Goal: Task Accomplishment & Management: Manage account settings

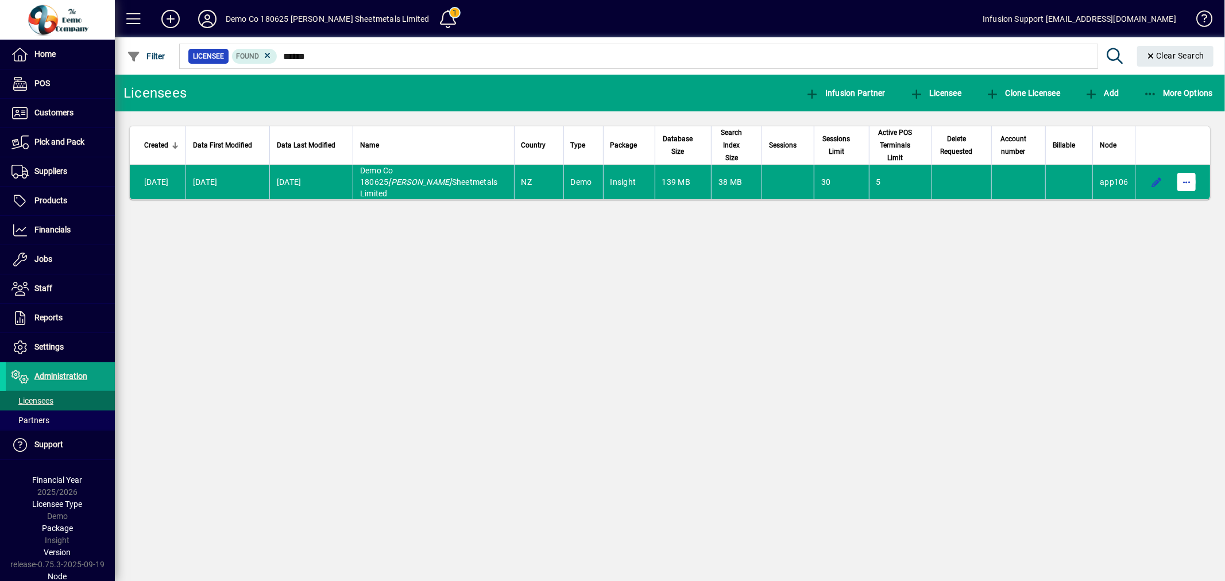
click at [1183, 168] on span "button" at bounding box center [1187, 182] width 28 height 28
click at [1145, 192] on span "Request licensee be deleted" at bounding box center [1127, 189] width 119 height 14
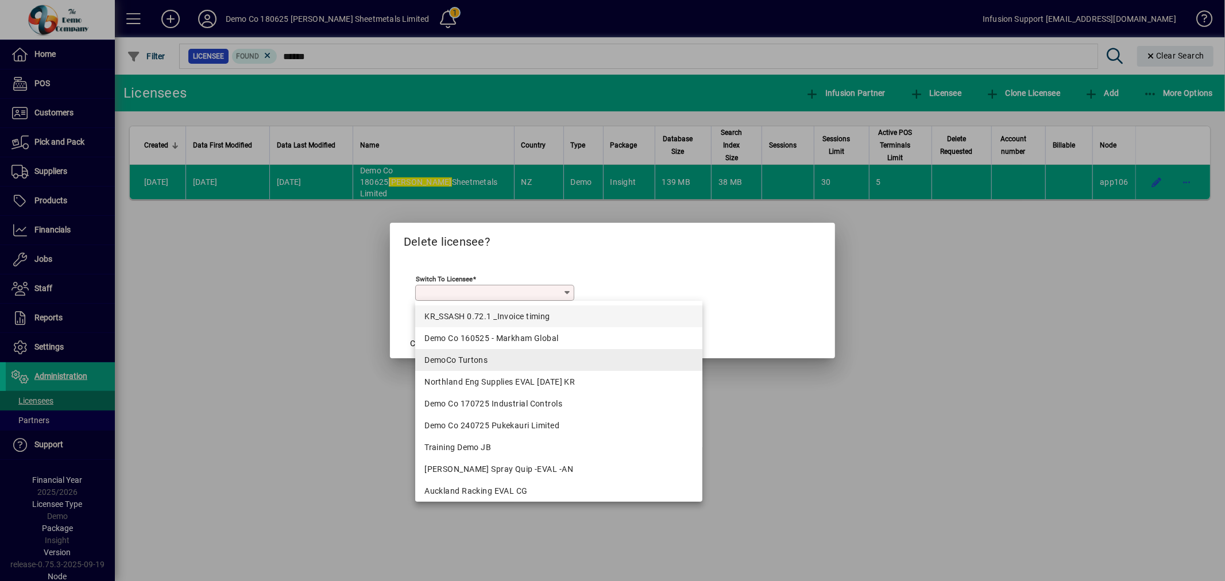
click at [462, 354] on div "DemoCo Turtons" at bounding box center [559, 360] width 269 height 12
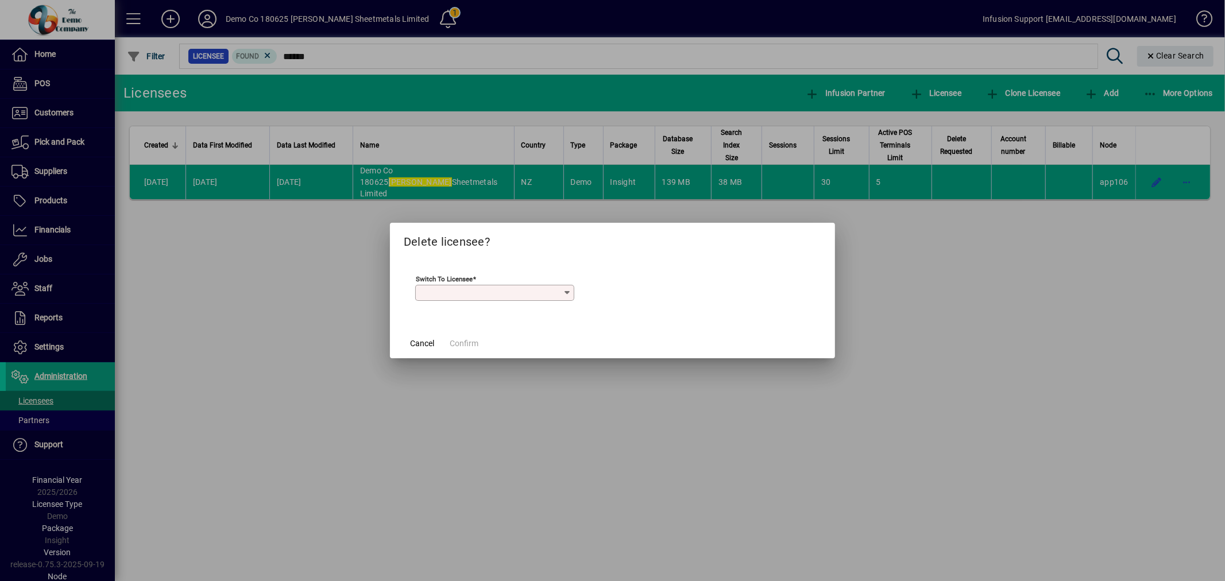
type input "**********"
drag, startPoint x: 457, startPoint y: 342, endPoint x: 261, endPoint y: 372, distance: 198.2
click at [456, 342] on span "Confirm" at bounding box center [464, 344] width 29 height 12
